Goal: Use online tool/utility: Utilize a website feature to perform a specific function

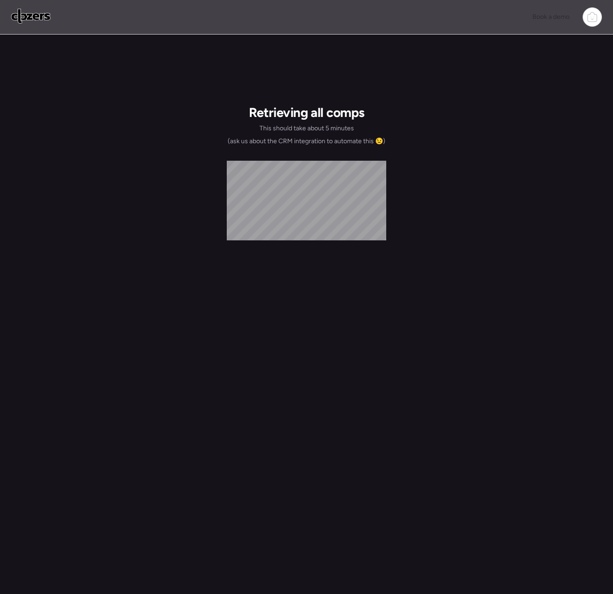
drag, startPoint x: 22, startPoint y: 15, endPoint x: 28, endPoint y: 16, distance: 6.0
click at [22, 15] on img at bounding box center [31, 16] width 40 height 15
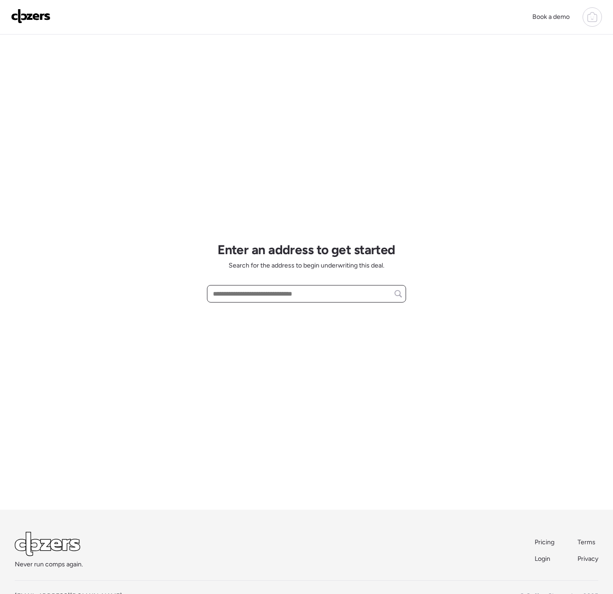
click at [254, 295] on input "text" at bounding box center [306, 293] width 191 height 13
paste input "**********"
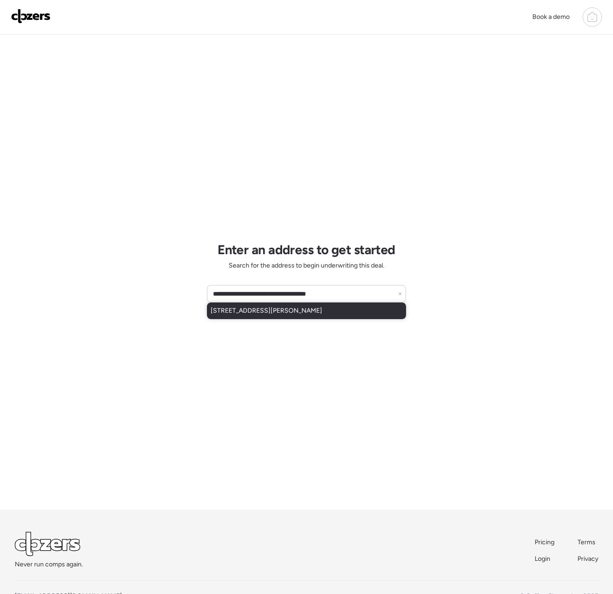
click at [280, 314] on span "[STREET_ADDRESS][PERSON_NAME]" at bounding box center [265, 310] width 111 height 9
type input "**********"
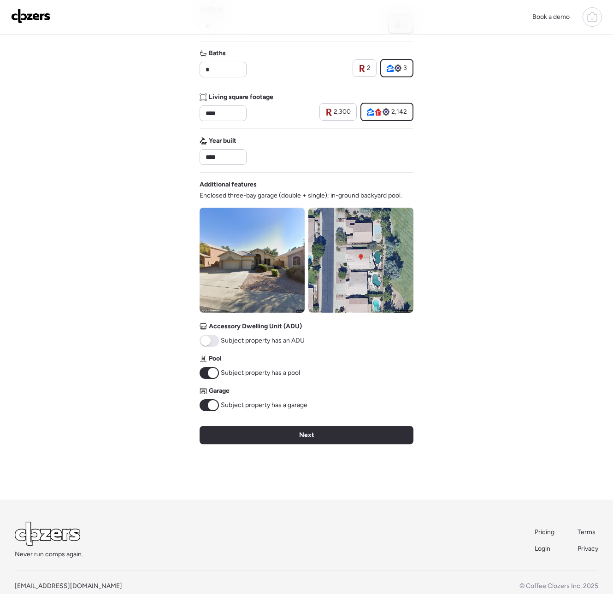
scroll to position [185, 0]
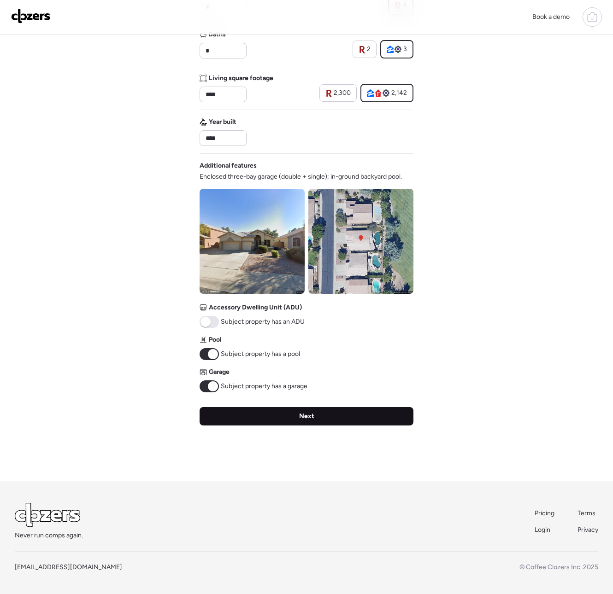
click at [231, 417] on div "Next" at bounding box center [306, 416] width 214 height 18
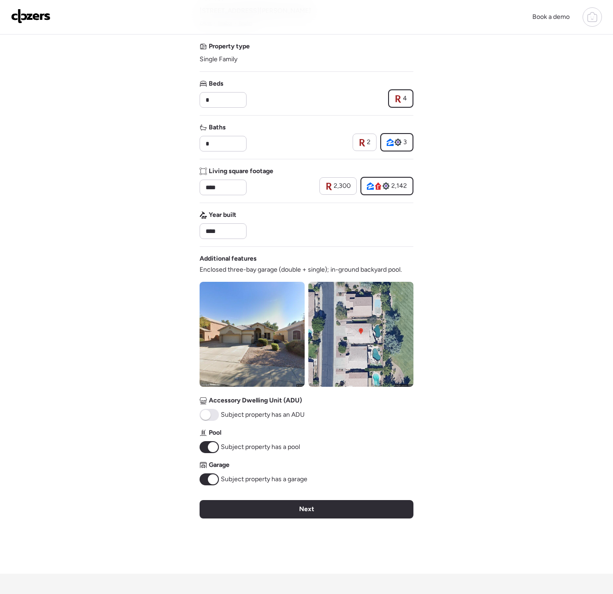
click at [231, 417] on div "Verify basic info Please verify that our data for this property is correct. Add…" at bounding box center [306, 258] width 214 height 631
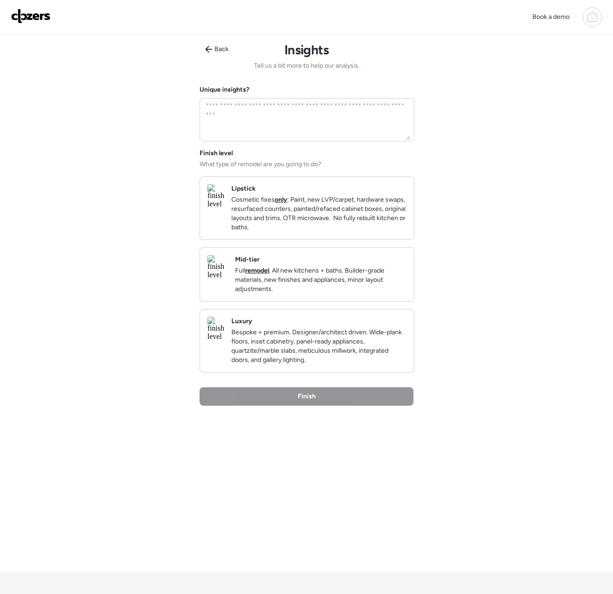
scroll to position [7, 0]
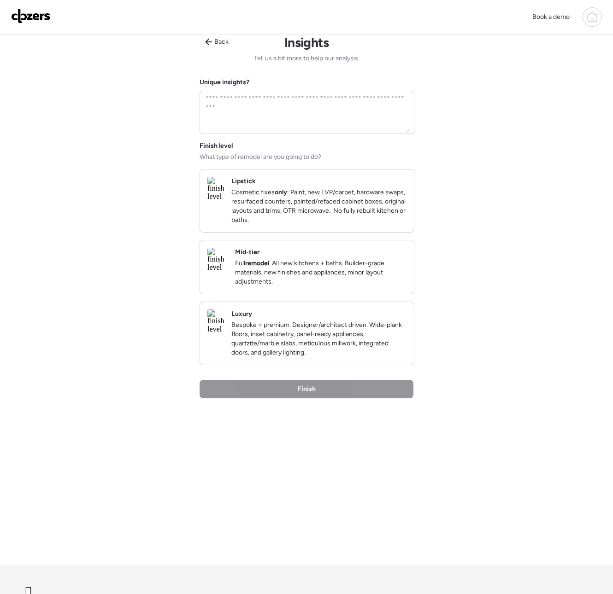
drag, startPoint x: 303, startPoint y: 226, endPoint x: 297, endPoint y: 229, distance: 6.6
click at [303, 225] on p "Cosmetic fixes only : Paint, new LVP/carpet, hardware swaps, resurfaced counter…" at bounding box center [318, 206] width 175 height 37
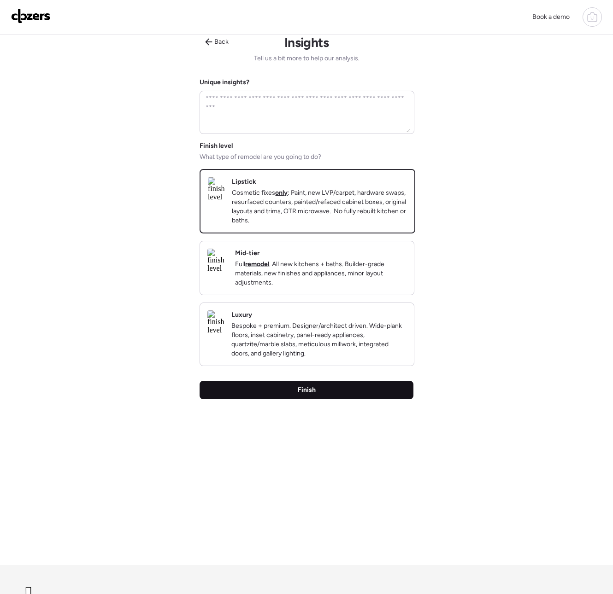
click at [311, 395] on span "Finish" at bounding box center [307, 389] width 18 height 9
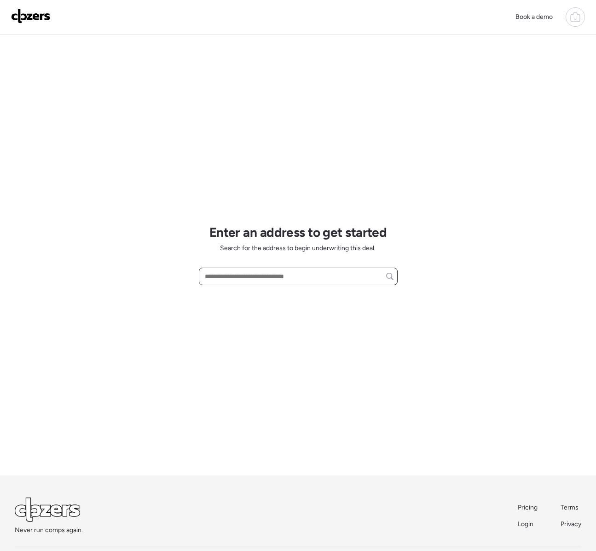
click at [279, 271] on input "text" at bounding box center [298, 276] width 191 height 13
paste input "**********"
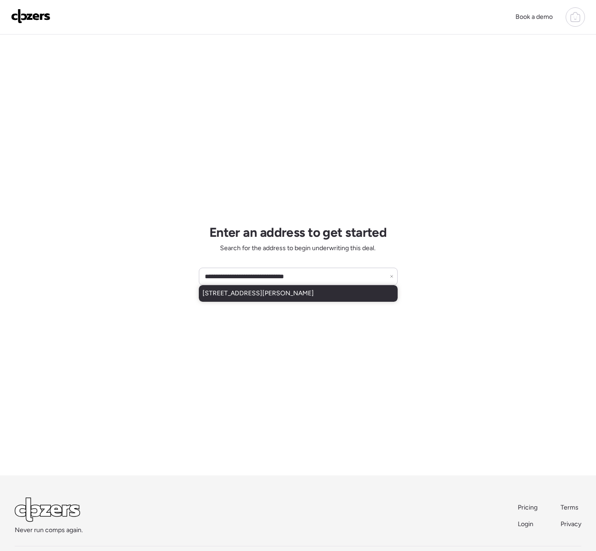
click at [263, 297] on span "1123 W Mendoza Ave, Mesa, AZ, 85210" at bounding box center [258, 293] width 111 height 9
type input "**********"
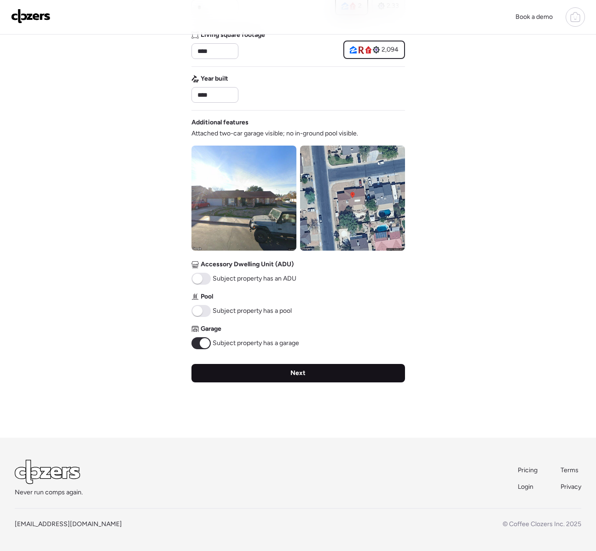
click at [243, 368] on div "Next" at bounding box center [299, 373] width 214 height 18
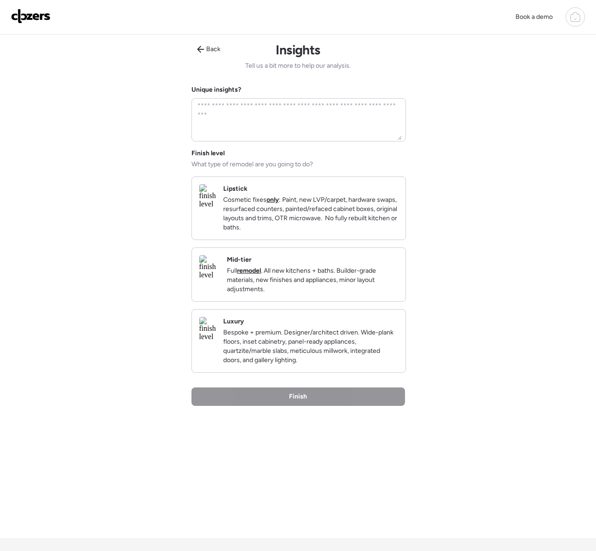
scroll to position [2, 0]
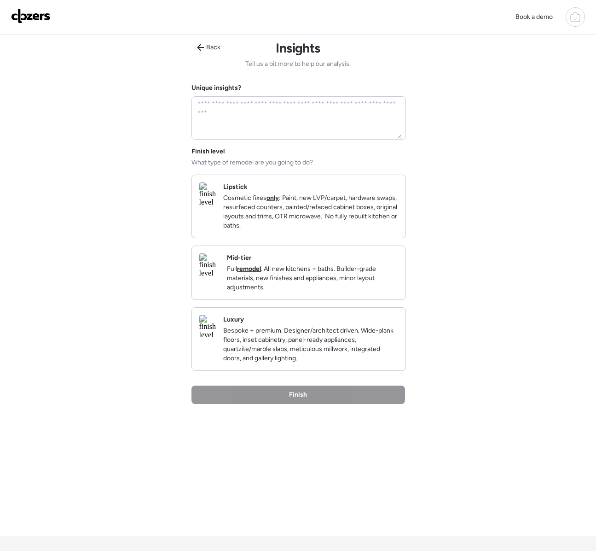
click at [264, 205] on p "Cosmetic fixes only : Paint, new LVP/carpet, hardware swaps, resurfaced counter…" at bounding box center [310, 211] width 175 height 37
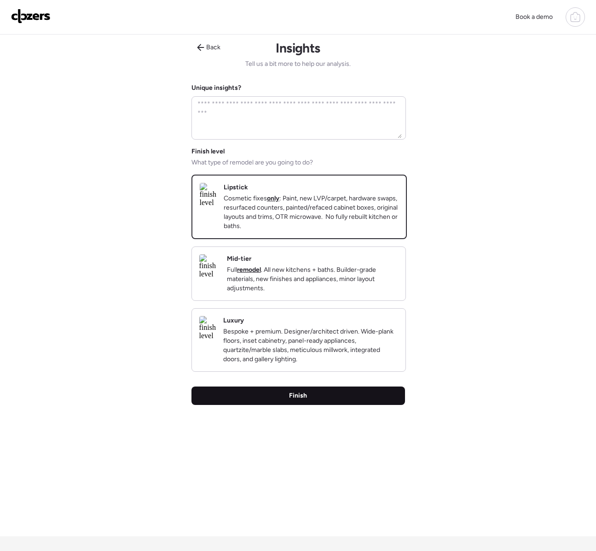
drag, startPoint x: 288, startPoint y: 413, endPoint x: 251, endPoint y: 419, distance: 37.3
click at [288, 405] on div "Finish" at bounding box center [299, 395] width 214 height 18
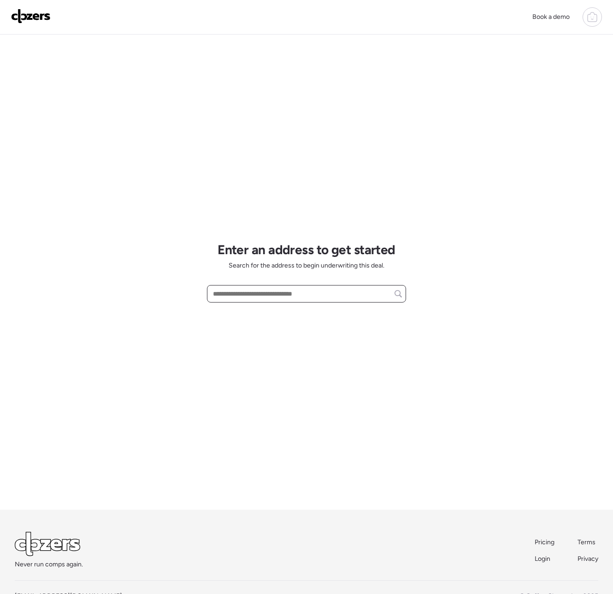
click at [225, 294] on input "text" at bounding box center [306, 293] width 191 height 13
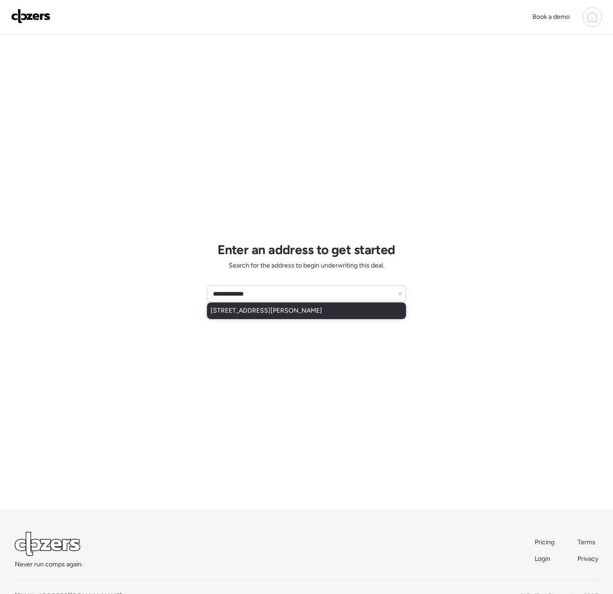
click at [219, 309] on span "[STREET_ADDRESS][PERSON_NAME]" at bounding box center [265, 310] width 111 height 9
type input "**********"
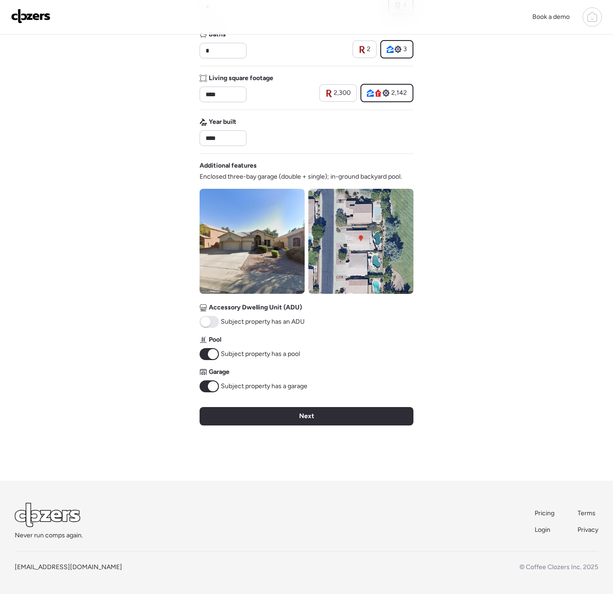
click at [277, 402] on div "Verify basic info Please verify that our data for this property is correct. Add…" at bounding box center [306, 165] width 214 height 631
click at [275, 414] on div "Next" at bounding box center [306, 416] width 214 height 18
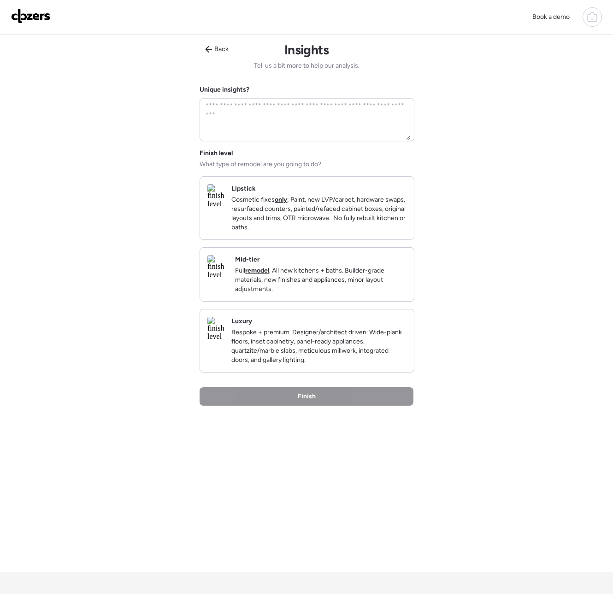
click at [314, 207] on p "Cosmetic fixes only : Paint, new LVP/carpet, hardware swaps, resurfaced counter…" at bounding box center [318, 213] width 175 height 37
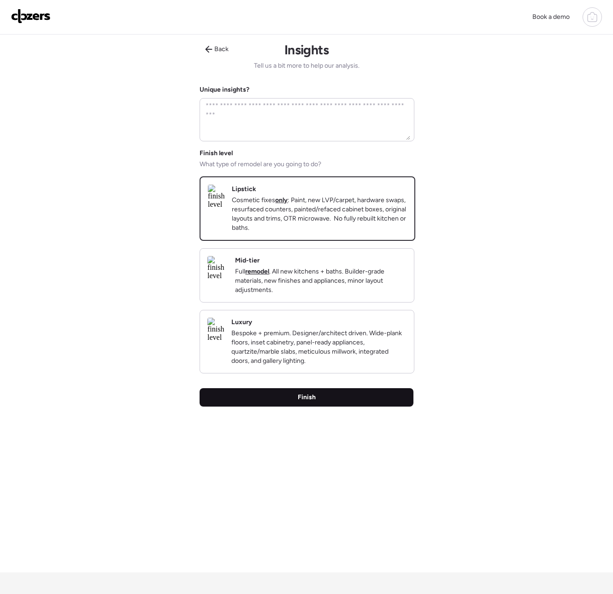
click at [319, 405] on div "Finish" at bounding box center [306, 397] width 214 height 18
